Goal: Find contact information: Obtain details needed to contact an individual or organization

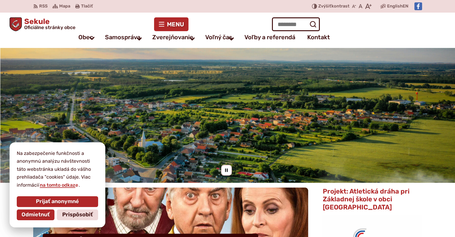
click at [42, 221] on div "Prijať anonymné Odmietnuť Prispôsobiť" at bounding box center [58, 208] width 84 height 26
click at [42, 215] on span "Odmietnuť" at bounding box center [36, 214] width 28 height 7
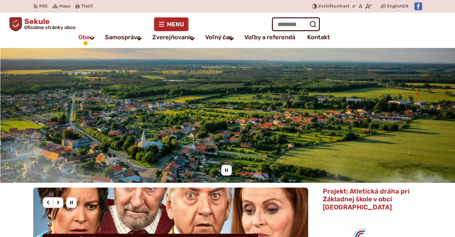
click at [80, 37] on span "Obec" at bounding box center [85, 37] width 15 height 12
click at [85, 36] on button "Otvoriť podmenu pre" at bounding box center [92, 38] width 14 height 14
click at [125, 38] on span "Samospráva" at bounding box center [122, 37] width 35 height 12
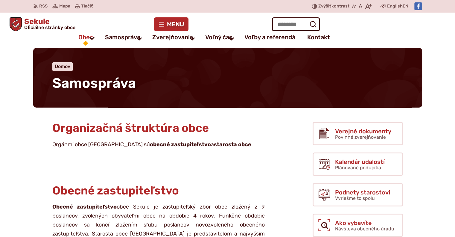
click at [81, 38] on span "Obec" at bounding box center [85, 37] width 15 height 12
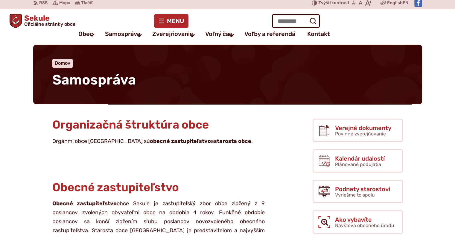
scroll to position [150, 0]
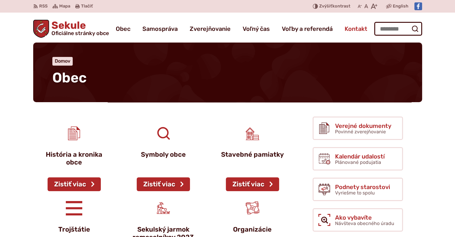
click at [355, 30] on span "Kontakt" at bounding box center [356, 28] width 23 height 17
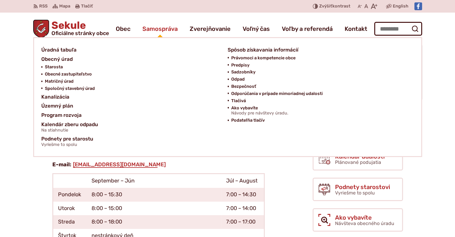
click at [157, 27] on span "Samospráva" at bounding box center [159, 28] width 35 height 17
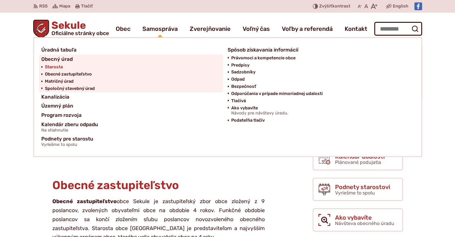
click at [55, 66] on span "Starosta" at bounding box center [54, 66] width 18 height 7
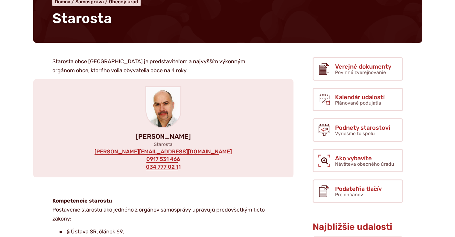
scroll to position [60, 0]
